Goal: Information Seeking & Learning: Learn about a topic

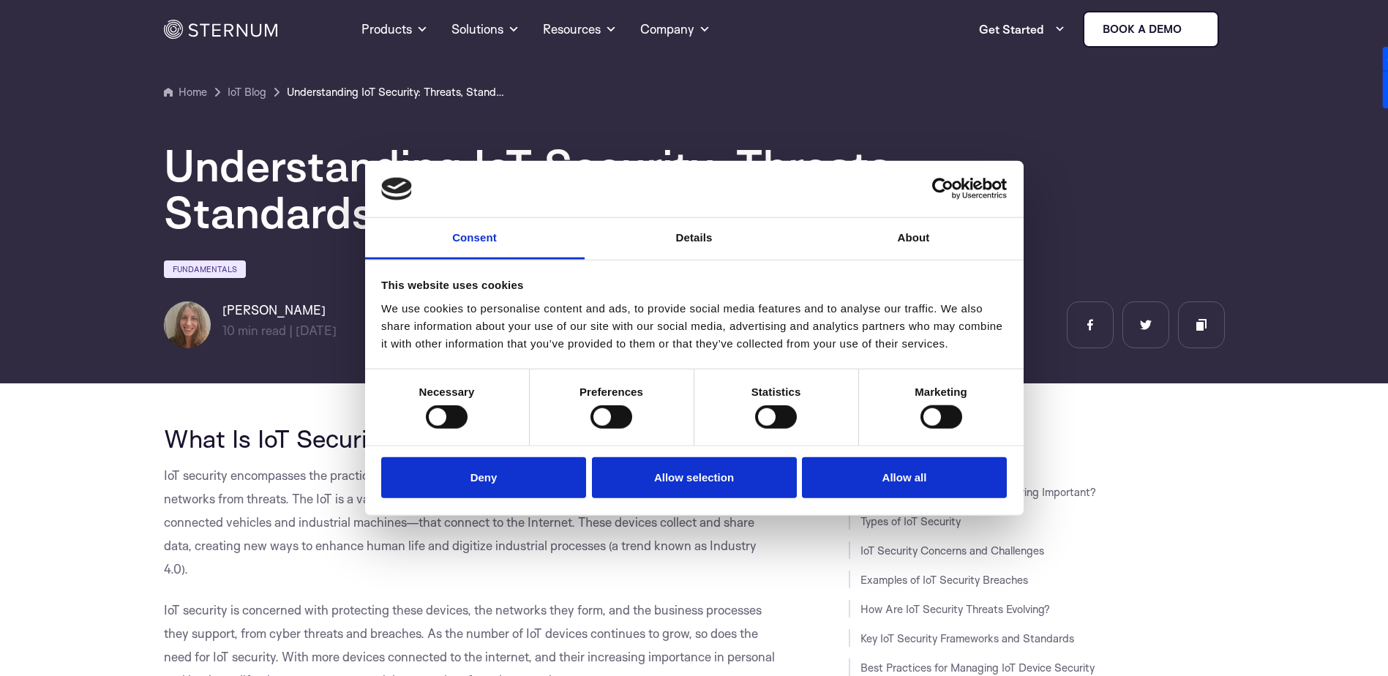
click at [449, 410] on div at bounding box center [447, 416] width 42 height 23
click at [497, 497] on button "Deny" at bounding box center [483, 478] width 205 height 42
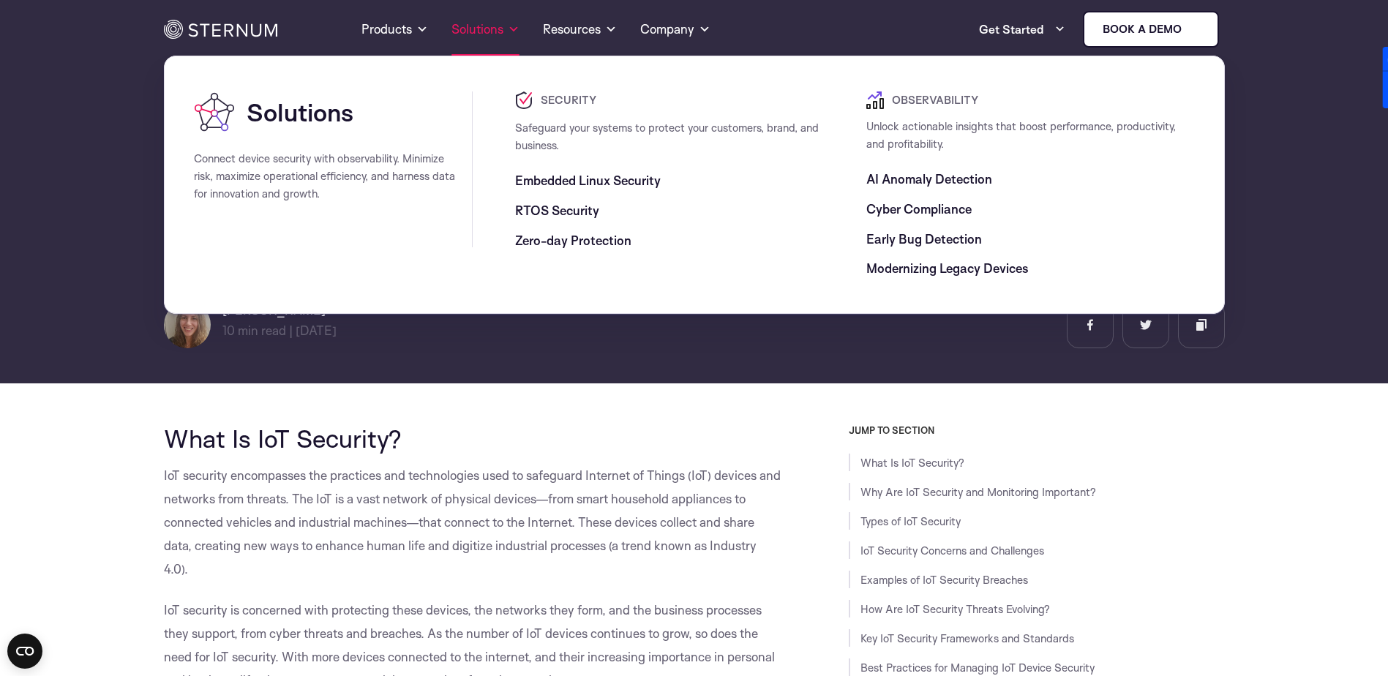
click at [487, 28] on link "Solutions" at bounding box center [485, 29] width 68 height 53
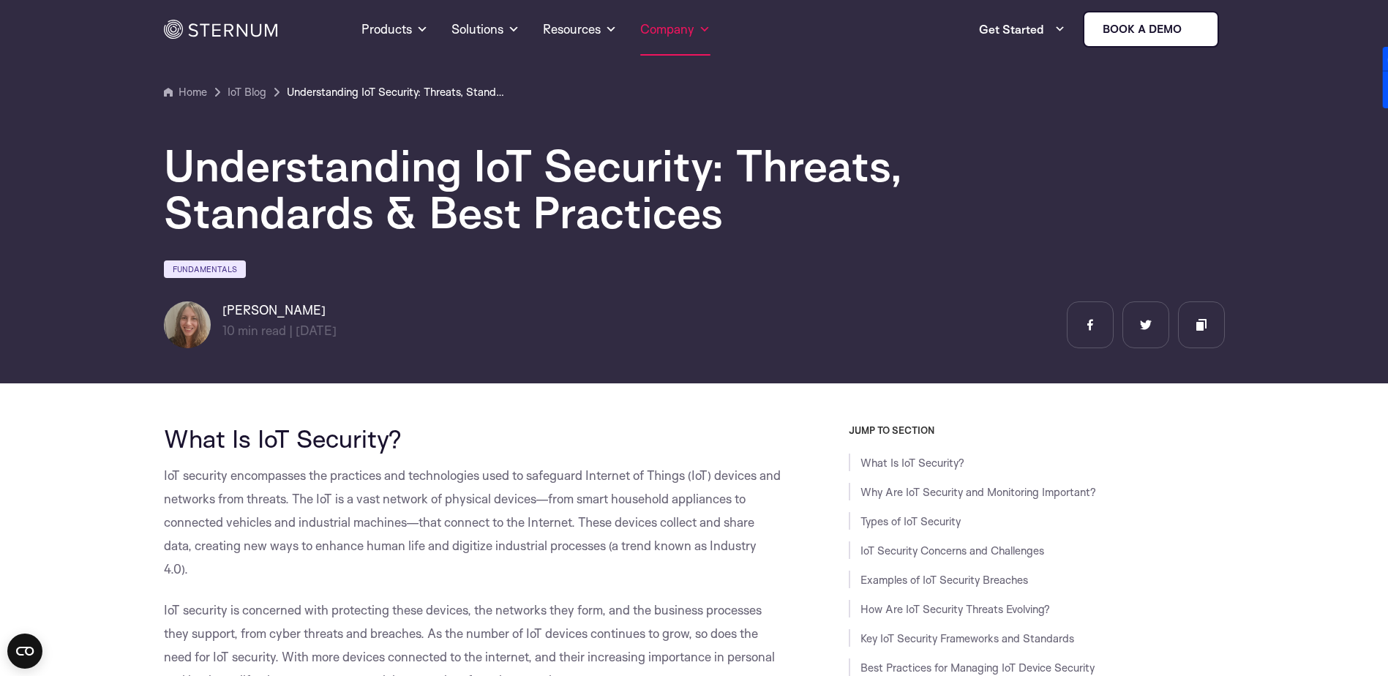
click at [705, 29] on span at bounding box center [705, 29] width 12 height 18
click at [698, 30] on link "Company" at bounding box center [675, 29] width 70 height 53
drag, startPoint x: 683, startPoint y: 31, endPoint x: 675, endPoint y: 34, distance: 8.3
click at [675, 34] on link "Company" at bounding box center [675, 29] width 70 height 53
drag, startPoint x: 675, startPoint y: 34, endPoint x: 931, endPoint y: 151, distance: 281.5
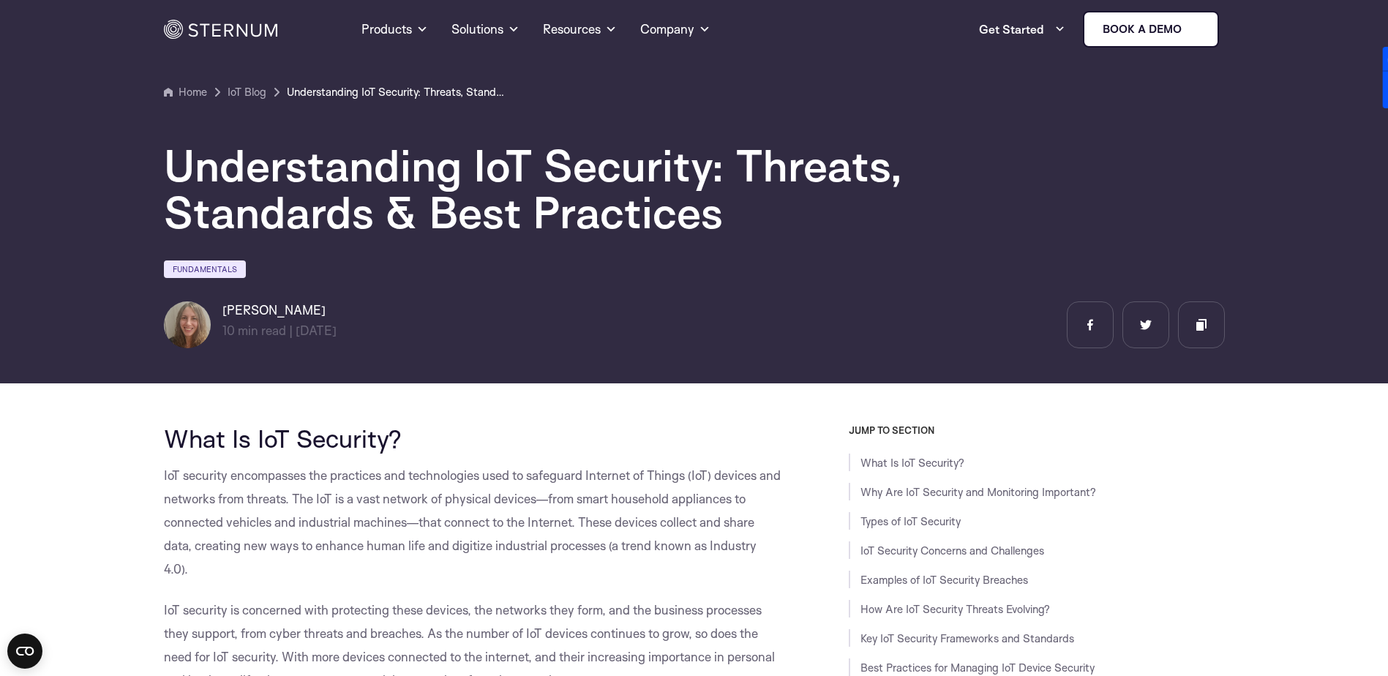
click at [931, 151] on h1 "Understanding IoT Security: Threats, Standards & Best Practices" at bounding box center [603, 189] width 878 height 94
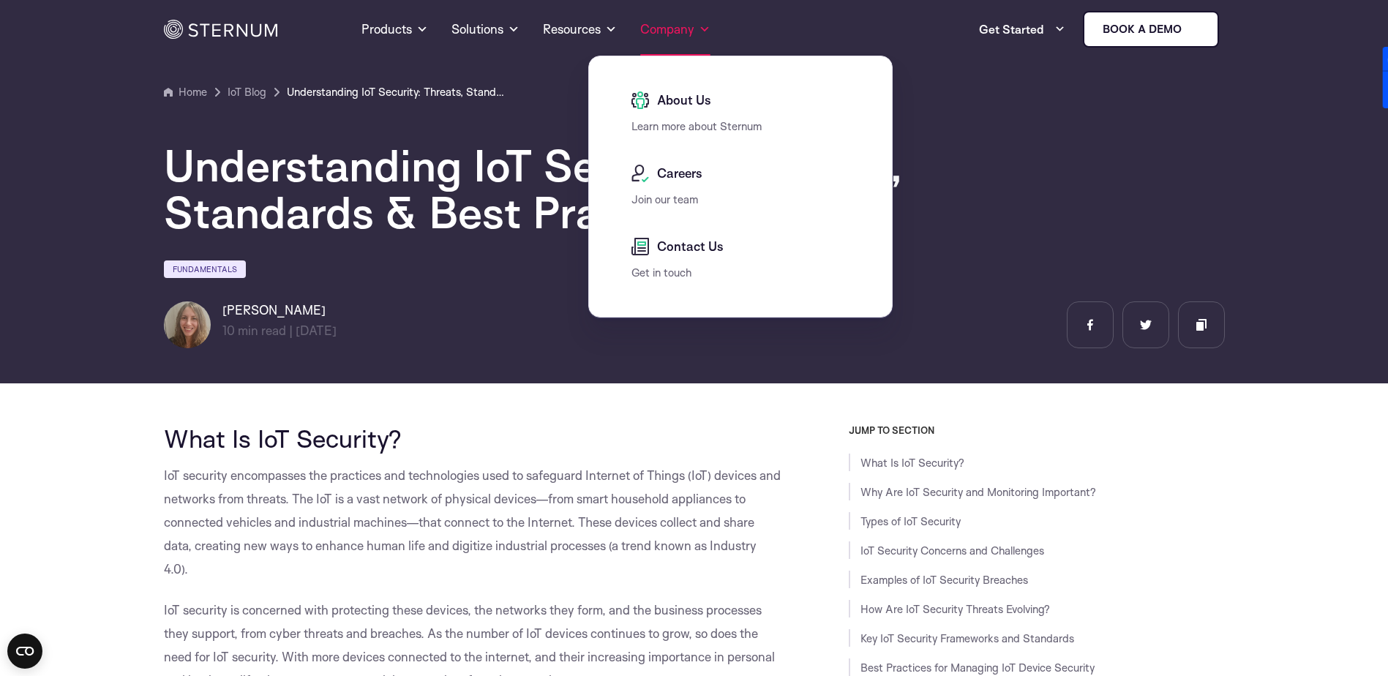
click at [703, 29] on span at bounding box center [705, 29] width 12 height 18
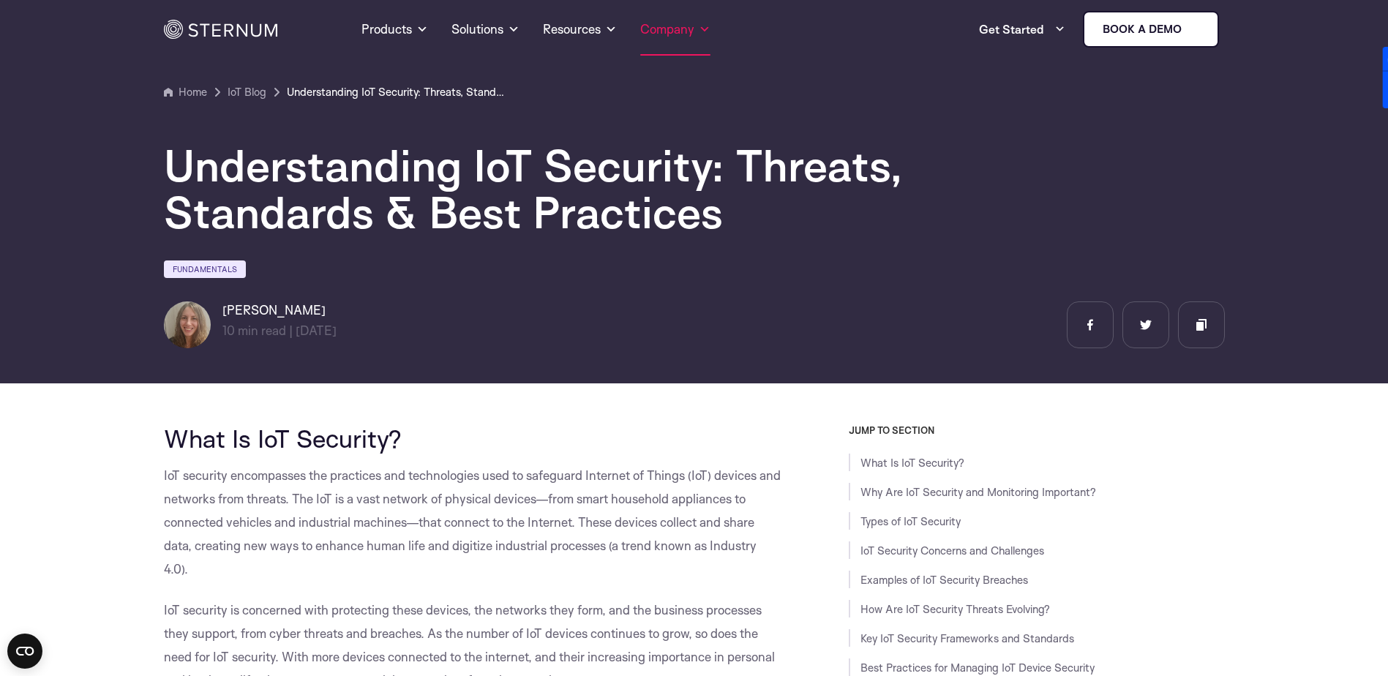
click at [676, 29] on link "Company" at bounding box center [675, 29] width 70 height 53
click at [704, 35] on span at bounding box center [705, 29] width 12 height 18
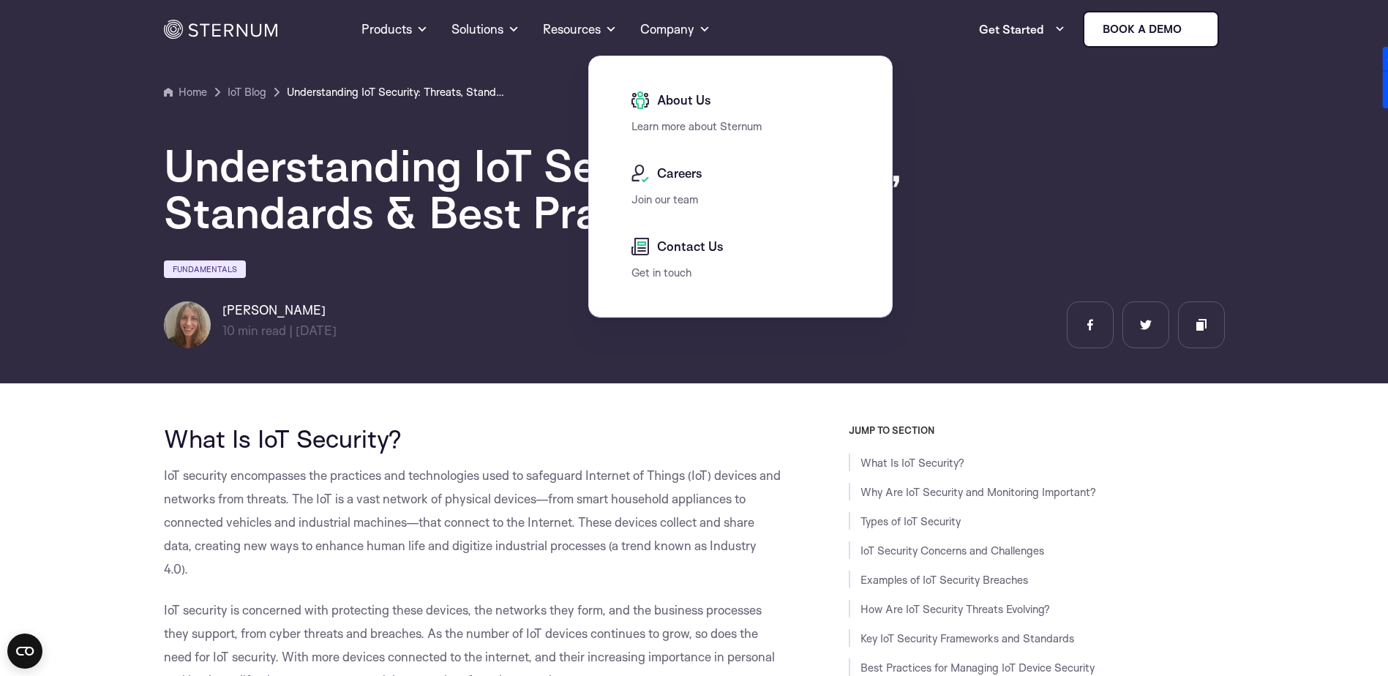
click at [677, 96] on span "About Us" at bounding box center [682, 100] width 58 height 18
